Goal: Task Accomplishment & Management: Use online tool/utility

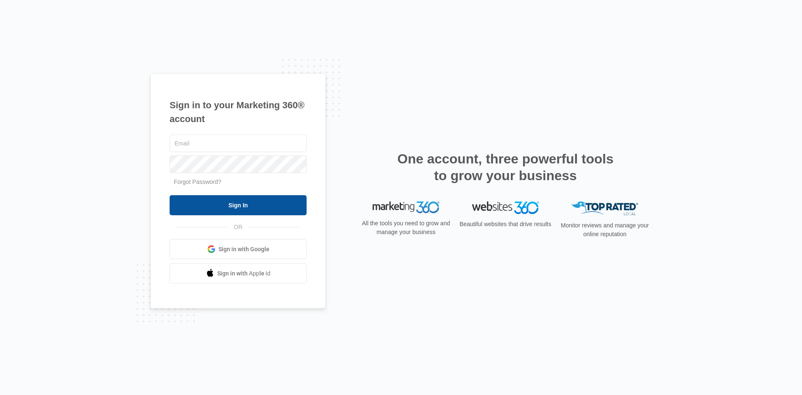
type input "[EMAIL_ADDRESS][PERSON_NAME][DOMAIN_NAME]"
click at [233, 200] on input "Sign In" at bounding box center [238, 205] width 137 height 20
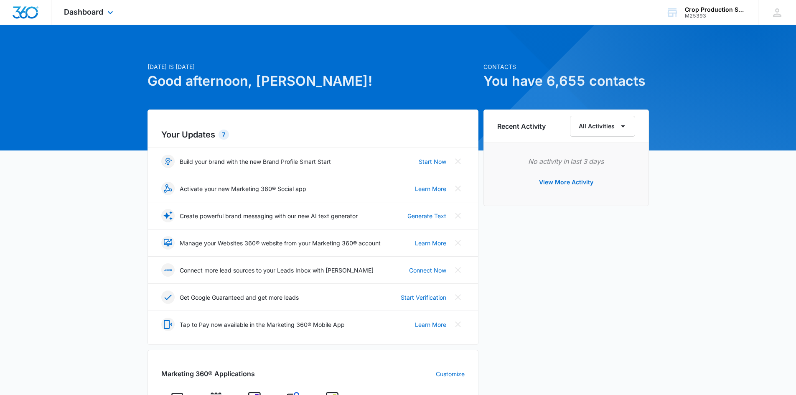
click at [87, 17] on div "Dashboard Apps Forms CRM Email Content Intelligence Files Brand Settings" at bounding box center [89, 12] width 76 height 25
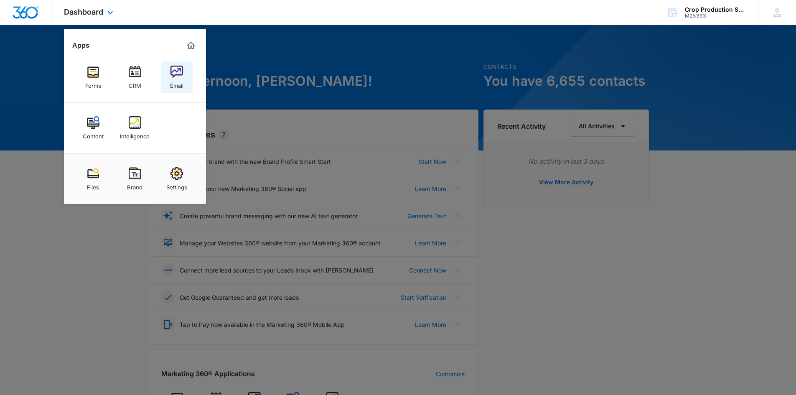
click at [174, 80] on div "Email" at bounding box center [176, 83] width 13 height 11
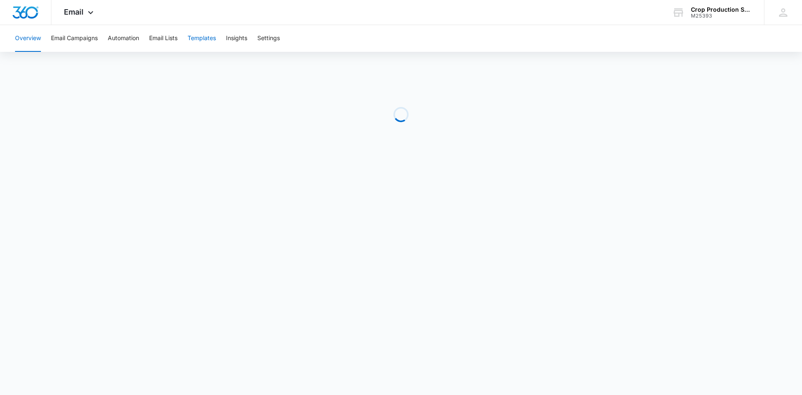
click at [209, 36] on button "Templates" at bounding box center [202, 38] width 28 height 27
